Goal: Task Accomplishment & Management: Manage account settings

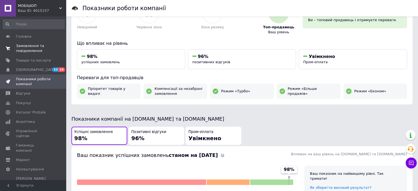
scroll to position [27, 0]
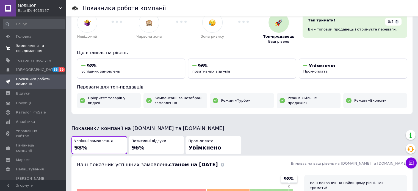
click at [23, 47] on span "Замовлення та повідомлення" at bounding box center [33, 48] width 35 height 10
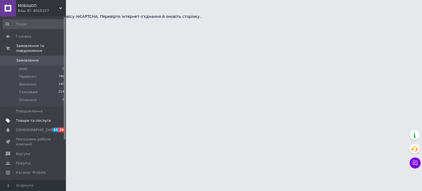
click at [22, 118] on span "Товари та послуги" at bounding box center [33, 120] width 35 height 5
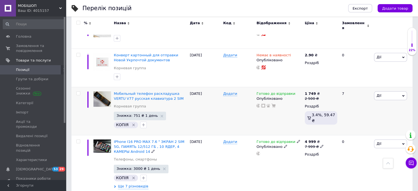
scroll to position [819, 0]
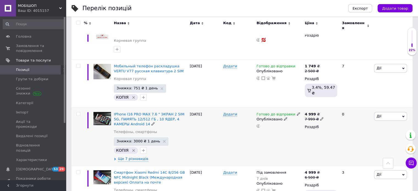
click at [78, 112] on input "checkbox" at bounding box center [78, 114] width 4 height 4
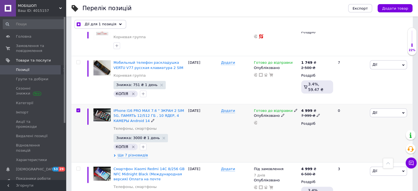
scroll to position [830, 0]
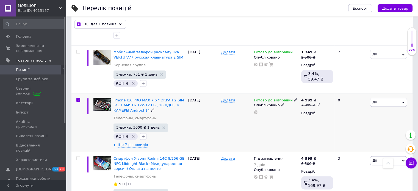
click at [78, 98] on input "checkbox" at bounding box center [78, 100] width 4 height 4
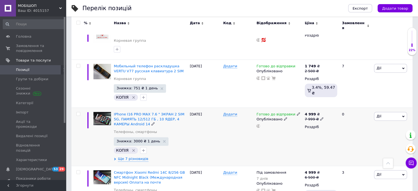
click at [78, 112] on input "checkbox" at bounding box center [78, 114] width 4 height 4
checkbox input "true"
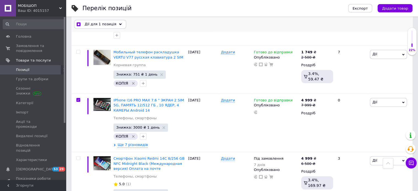
click at [106, 26] on span "Дії для 1 позиція" at bounding box center [101, 24] width 32 height 5
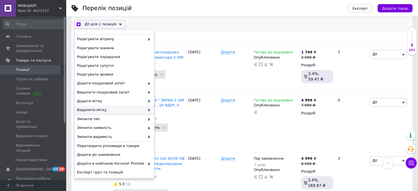
scroll to position [52, 0]
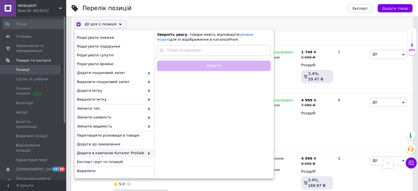
click at [105, 152] on span "Додати в кампанію Каталог ProSale" at bounding box center [111, 153] width 68 height 5
click at [106, 152] on span "Додати в кампанію Каталог ProSale" at bounding box center [111, 153] width 68 height 5
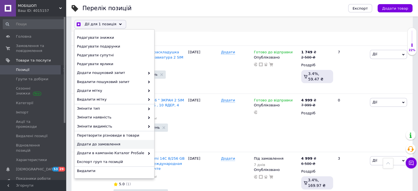
click at [230, 26] on div "Дії для 1 позиція Вибрати усі 225 позицій Вибрані всі 225 позицій Скасувати обр…" at bounding box center [241, 24] width 341 height 14
checkbox input "true"
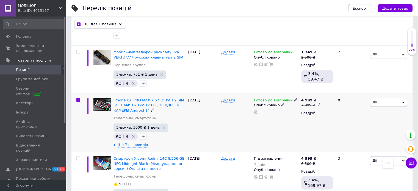
click at [79, 98] on input "checkbox" at bounding box center [78, 100] width 4 height 4
checkbox input "false"
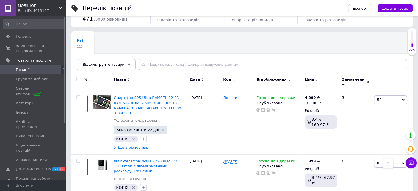
scroll to position [0, 0]
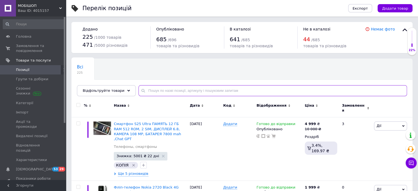
click at [151, 90] on input "text" at bounding box center [272, 90] width 268 height 11
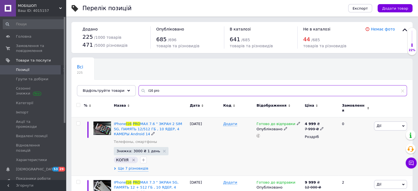
type input "i16 pro"
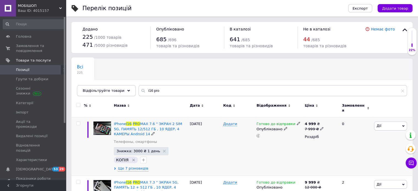
click at [78, 122] on input "checkbox" at bounding box center [78, 124] width 4 height 4
checkbox input "true"
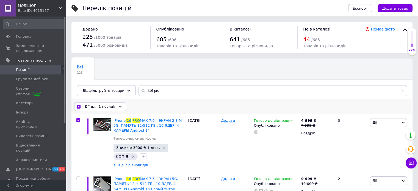
click at [114, 107] on div "Дії для 1 позиція" at bounding box center [100, 106] width 52 height 9
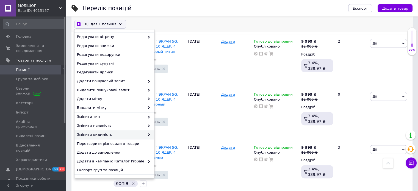
scroll to position [52, 0]
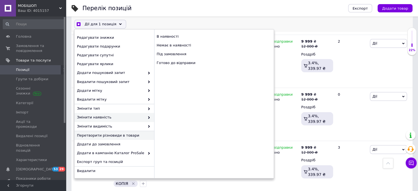
checkbox input "true"
click at [100, 134] on span "Перетворити різновиди в товари" at bounding box center [113, 135] width 73 height 5
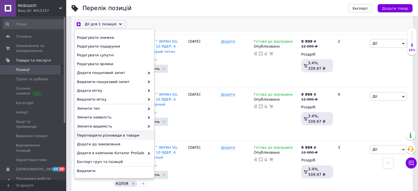
checkbox input "false"
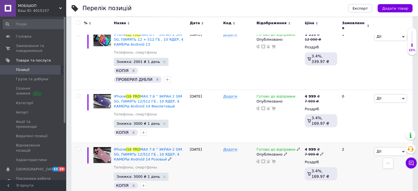
scroll to position [604, 0]
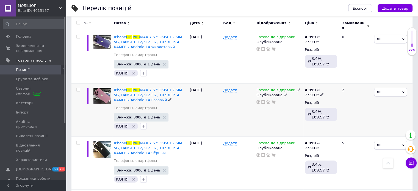
click at [393, 88] on span "Дії" at bounding box center [390, 92] width 33 height 9
click at [359, 114] on li "Копіювати" at bounding box center [370, 118] width 73 height 8
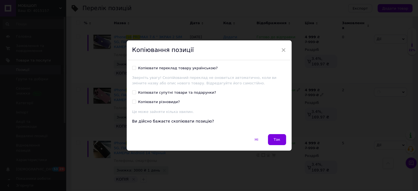
scroll to position [582, 0]
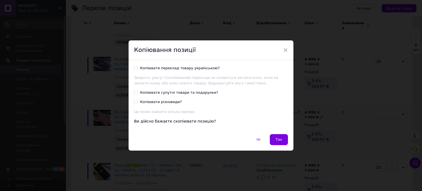
click at [135, 68] on input "Копіювати переклад товару українською?" at bounding box center [136, 68] width 4 height 4
checkbox input "true"
click at [135, 93] on input "Копіювати супутні товари та подарунки?" at bounding box center [136, 92] width 4 height 4
checkbox input "true"
click at [135, 102] on input "Копіювати різновиди?" at bounding box center [136, 102] width 4 height 4
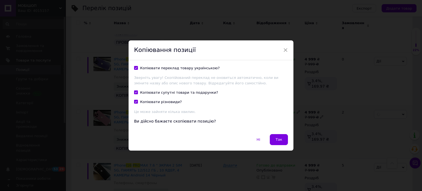
checkbox input "true"
click at [277, 140] on span "Так" at bounding box center [279, 139] width 7 height 4
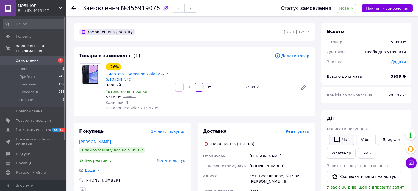
click at [346, 140] on button "Чат" at bounding box center [341, 140] width 25 height 12
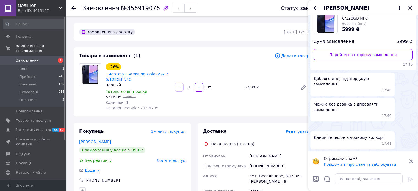
scroll to position [52, 0]
drag, startPoint x: 337, startPoint y: 67, endPoint x: 313, endPoint y: 69, distance: 24.3
click at [313, 73] on div "Доброго дня, підтверджую замовлення 17:40" at bounding box center [352, 84] width 84 height 23
copy span "Доброго дня,"
click at [364, 178] on textarea at bounding box center [369, 178] width 68 height 11
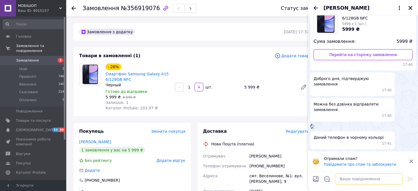
paste textarea "Доброго дня,"
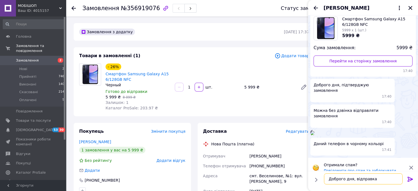
scroll to position [24, 0]
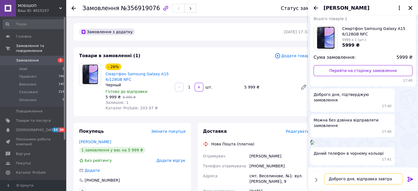
type textarea "Доброго дня, відправка завтра"
click at [410, 177] on icon at bounding box center [410, 179] width 7 height 7
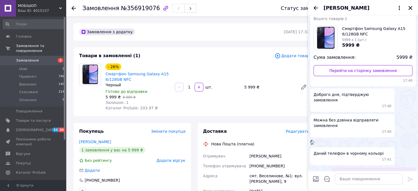
scroll to position [101, 0]
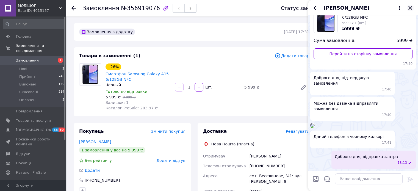
click at [410, 9] on icon "Закрити" at bounding box center [410, 7] width 5 height 5
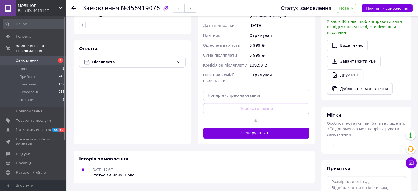
scroll to position [202, 0]
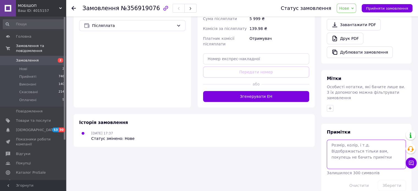
drag, startPoint x: 354, startPoint y: 147, endPoint x: 344, endPoint y: 135, distance: 15.6
click at [354, 146] on textarea at bounding box center [366, 154] width 79 height 29
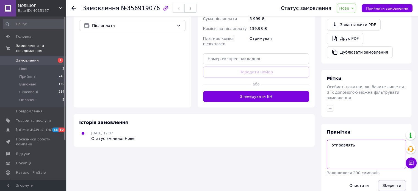
type textarea "отправлять"
click at [395, 180] on button "Зберегти" at bounding box center [392, 185] width 28 height 11
